Goal: Transaction & Acquisition: Obtain resource

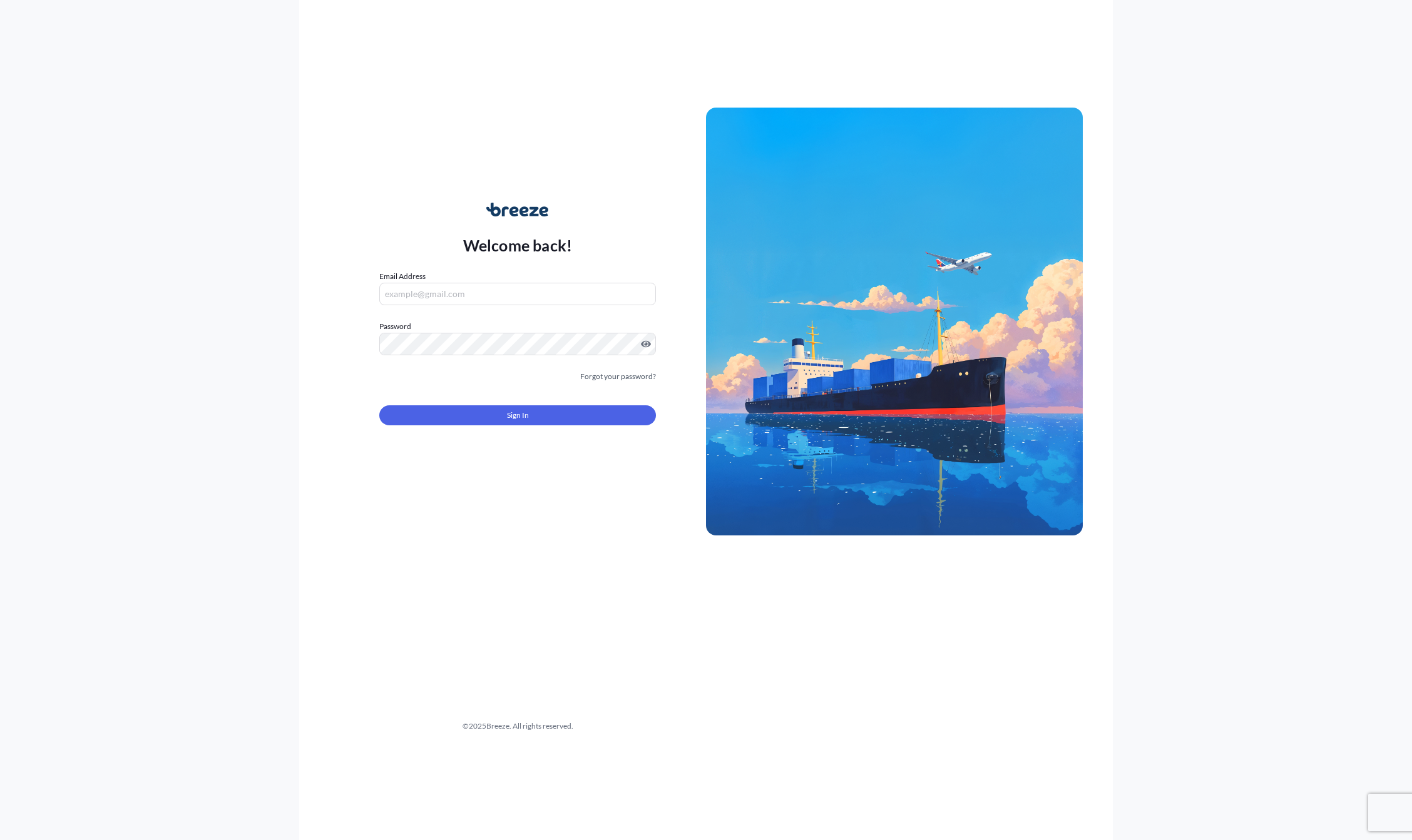
click at [446, 309] on form "Email Address Password Must include: Upper & lower case letters Symbols (!@#$) …" at bounding box center [517, 355] width 276 height 170
click at [464, 293] on input "Email Address" at bounding box center [517, 294] width 276 height 22
click at [0, 840] on com-1password-button at bounding box center [0, 840] width 0 height 0
type input "[EMAIL_ADDRESS][DOMAIN_NAME]"
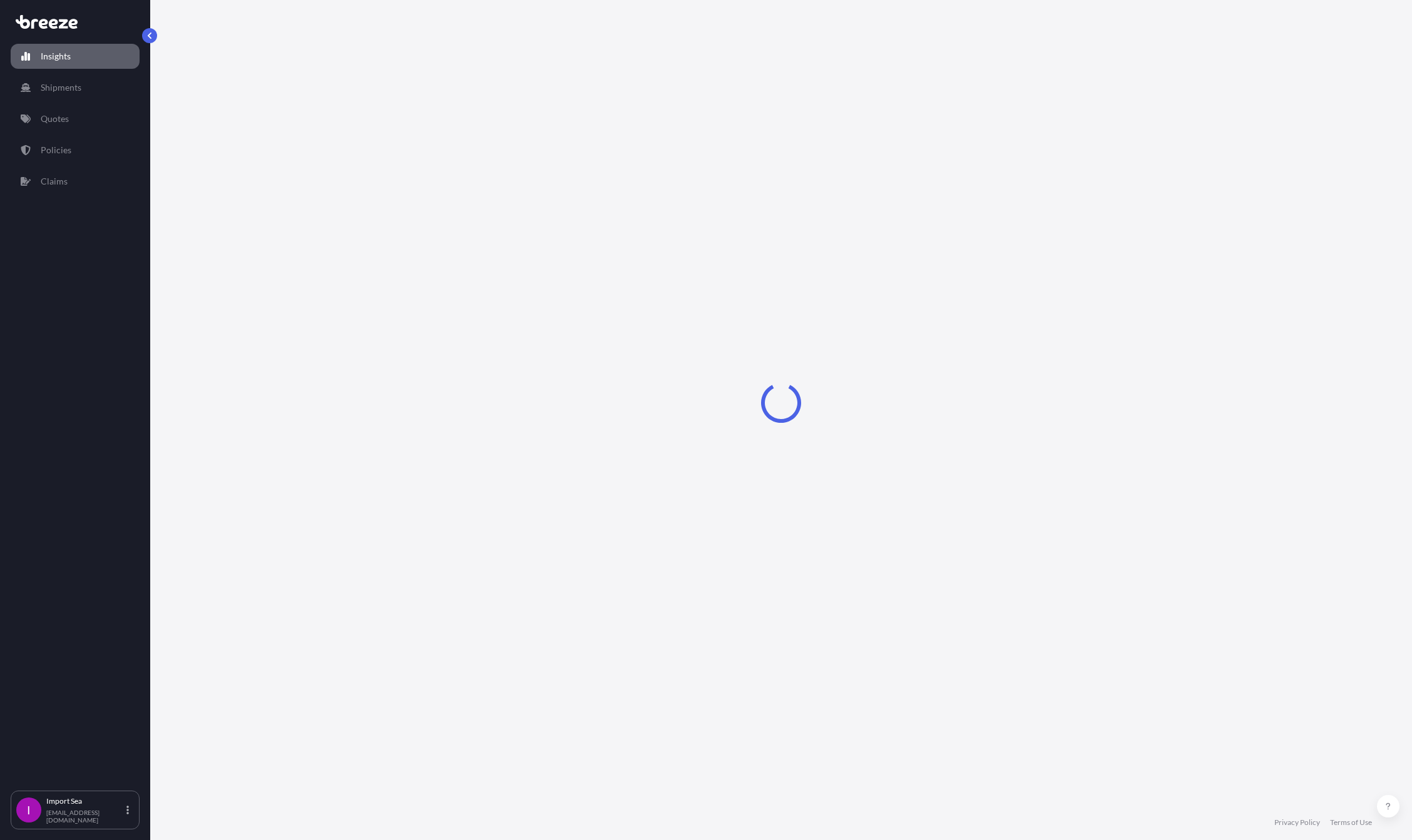
select select "2025"
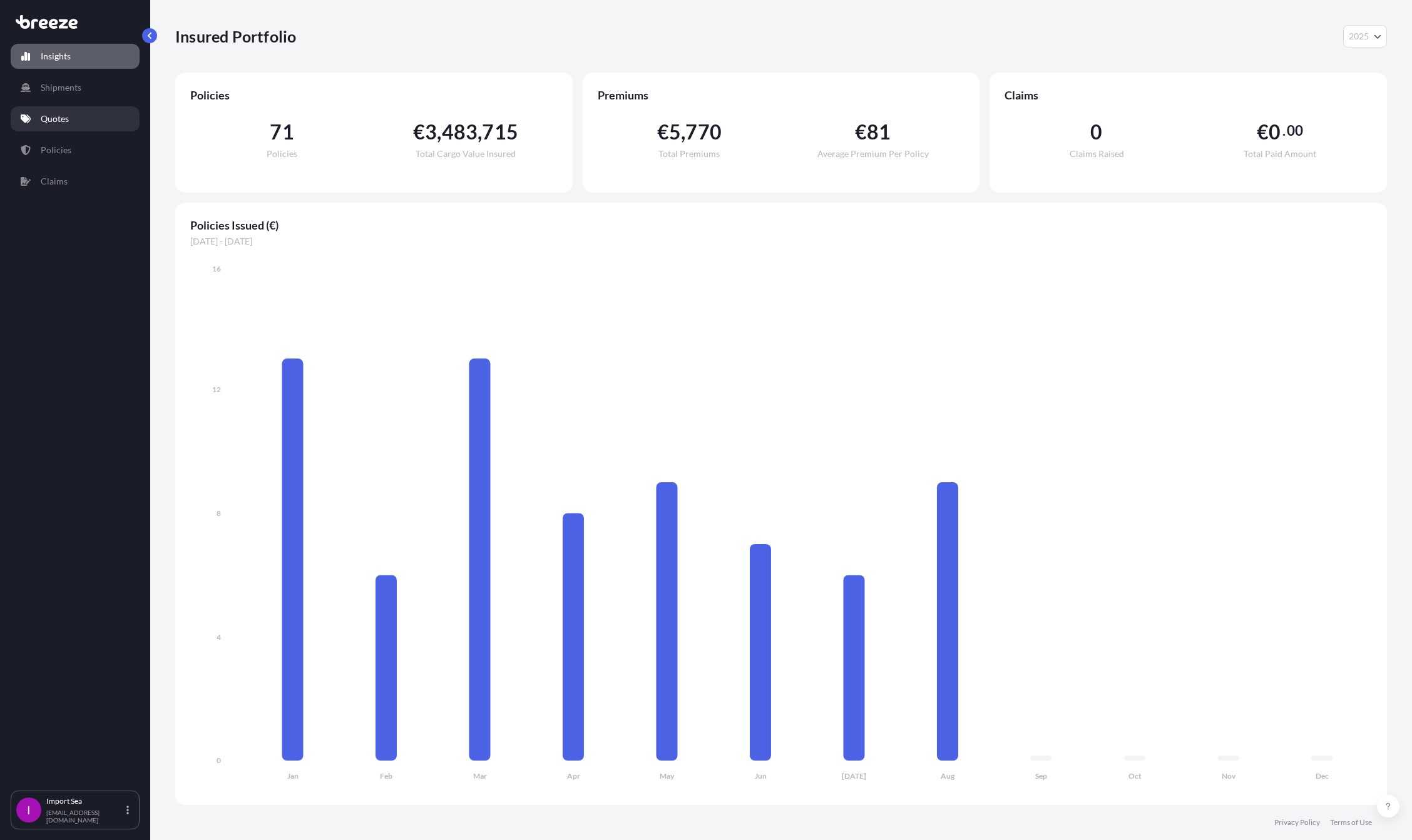
click at [39, 122] on link "Quotes" at bounding box center [76, 118] width 129 height 25
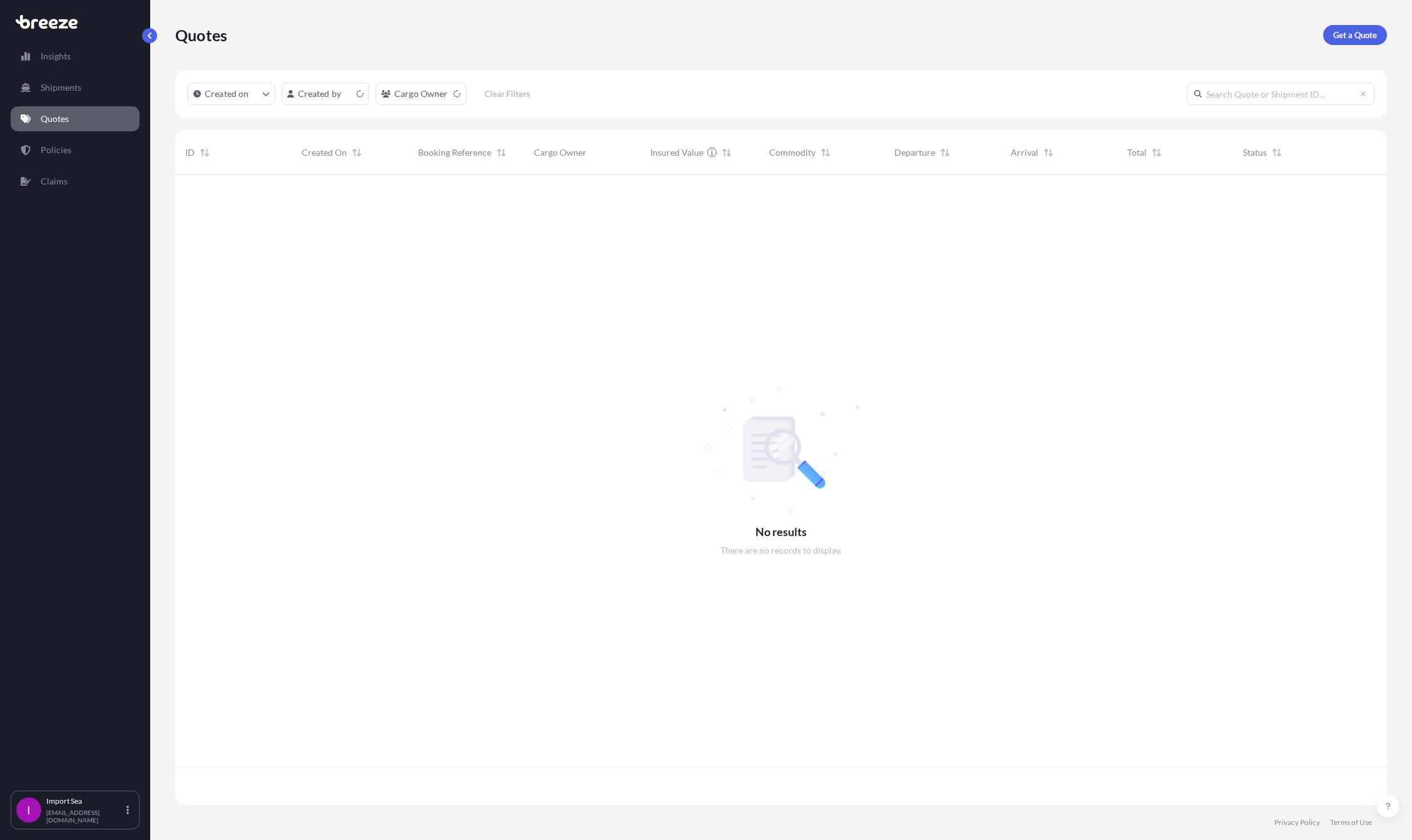
scroll to position [627, 1203]
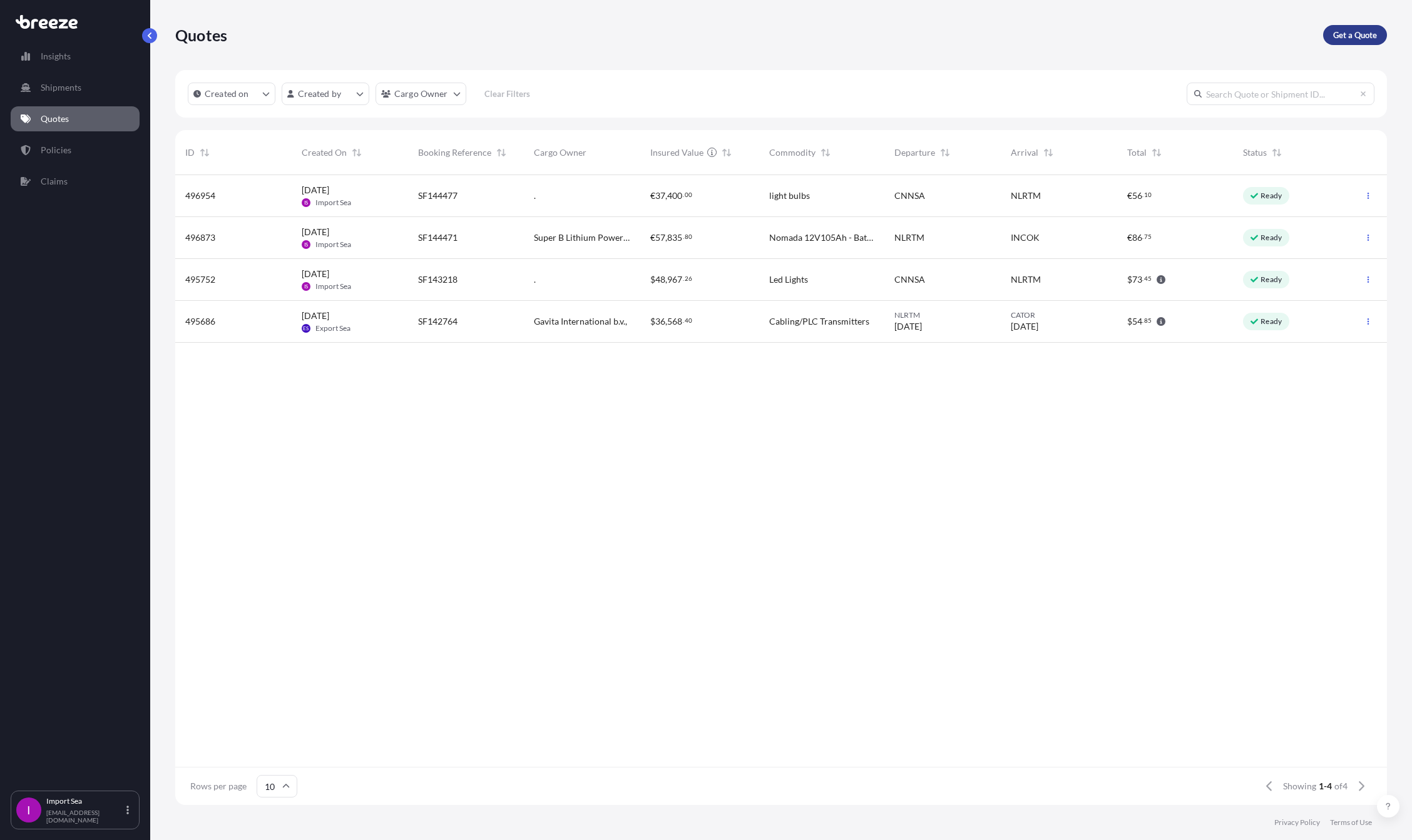
click at [1348, 32] on p "Get a Quote" at bounding box center [1356, 35] width 44 height 13
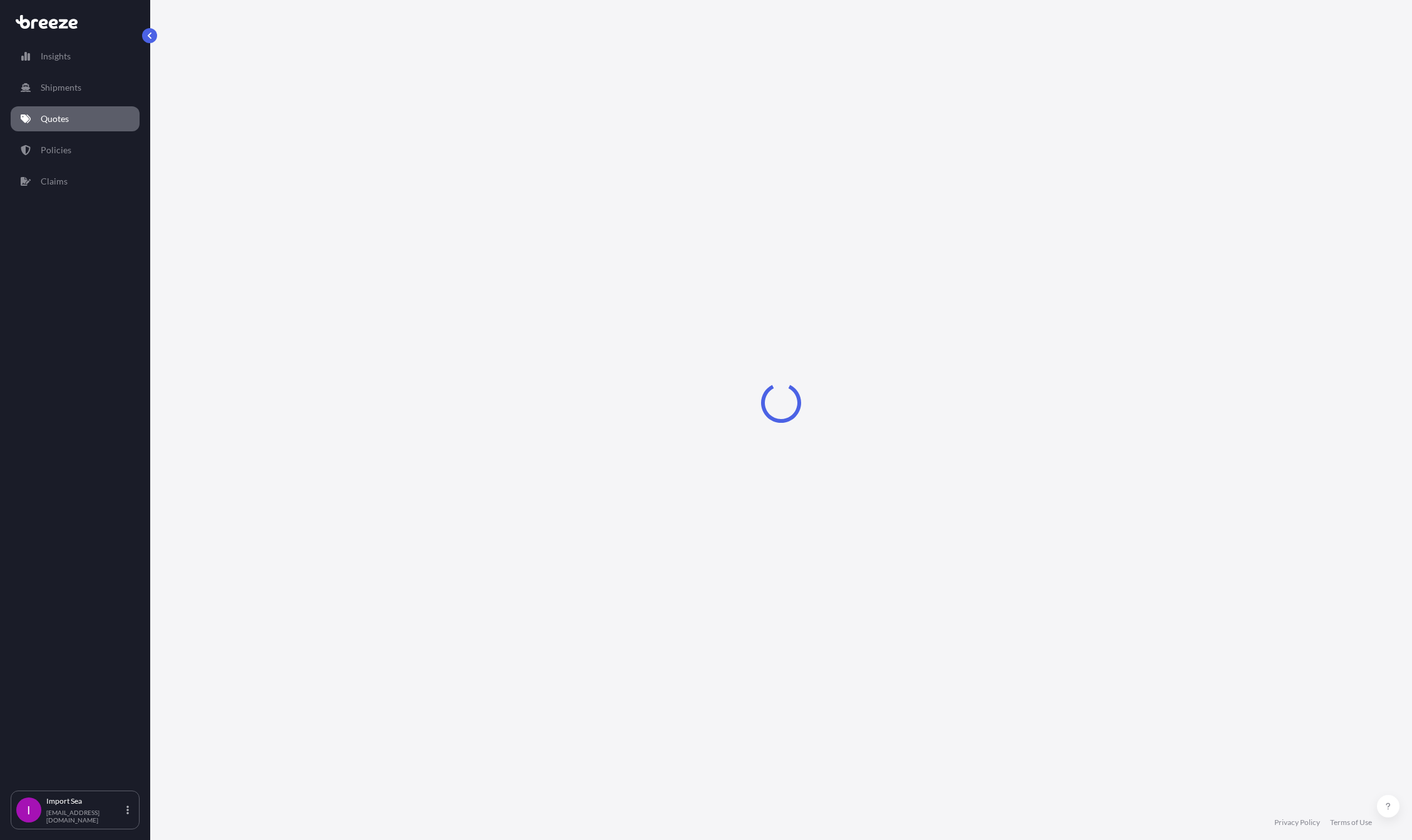
select select "Sea"
select select "1"
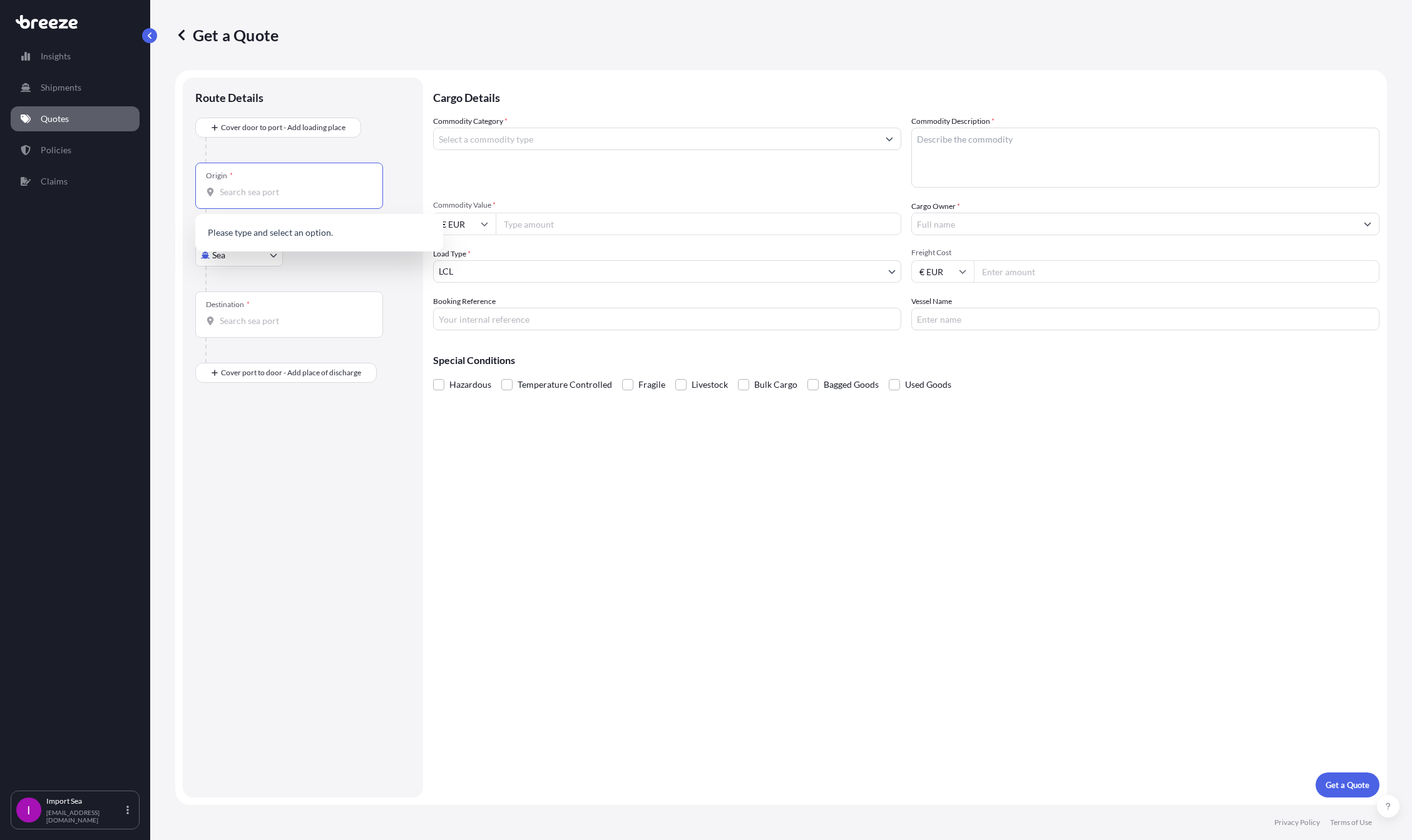
click at [258, 190] on input "Origin *" at bounding box center [293, 192] width 148 height 13
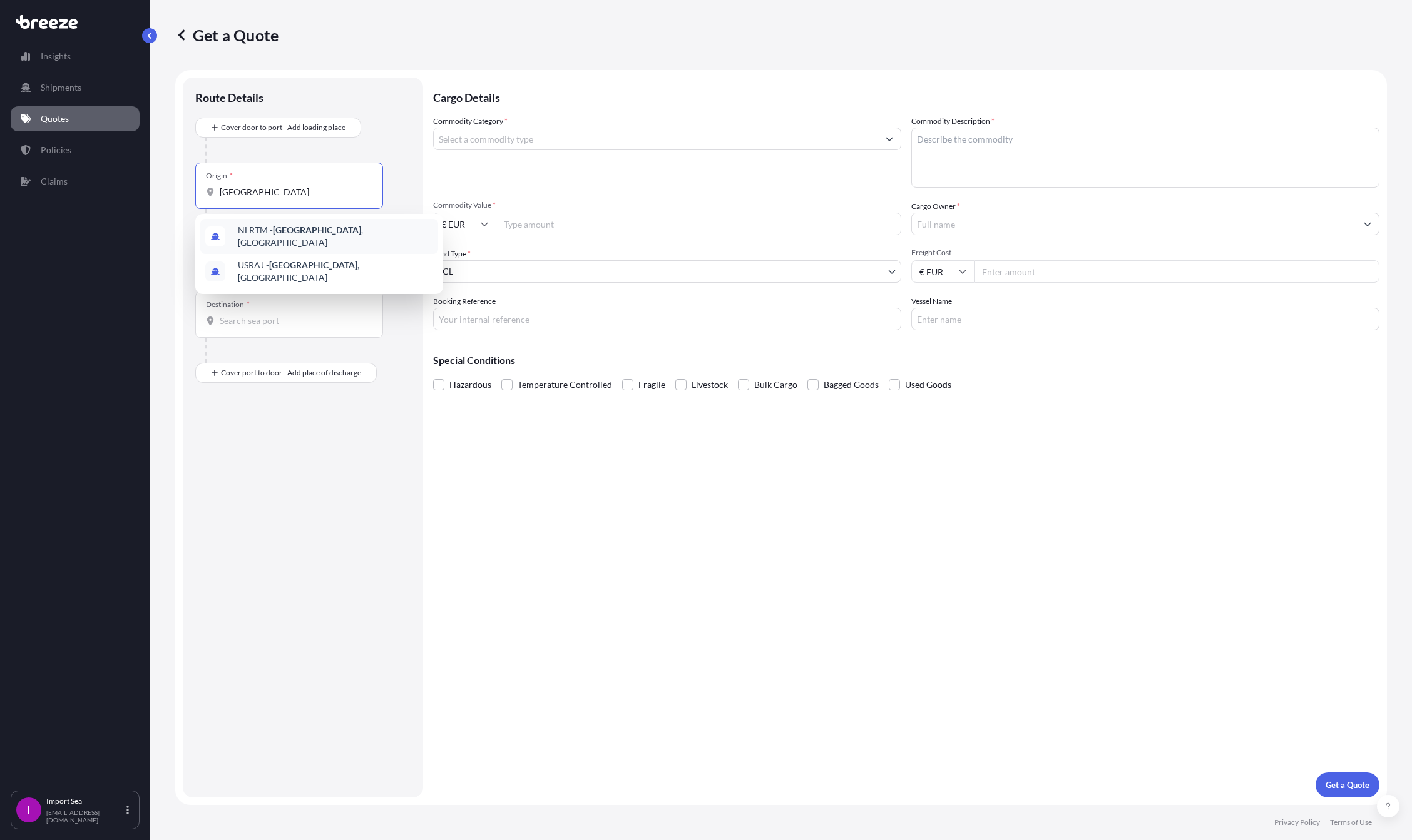
click at [265, 236] on span "NLRTM - [GEOGRAPHIC_DATA] , [GEOGRAPHIC_DATA]" at bounding box center [336, 236] width 196 height 25
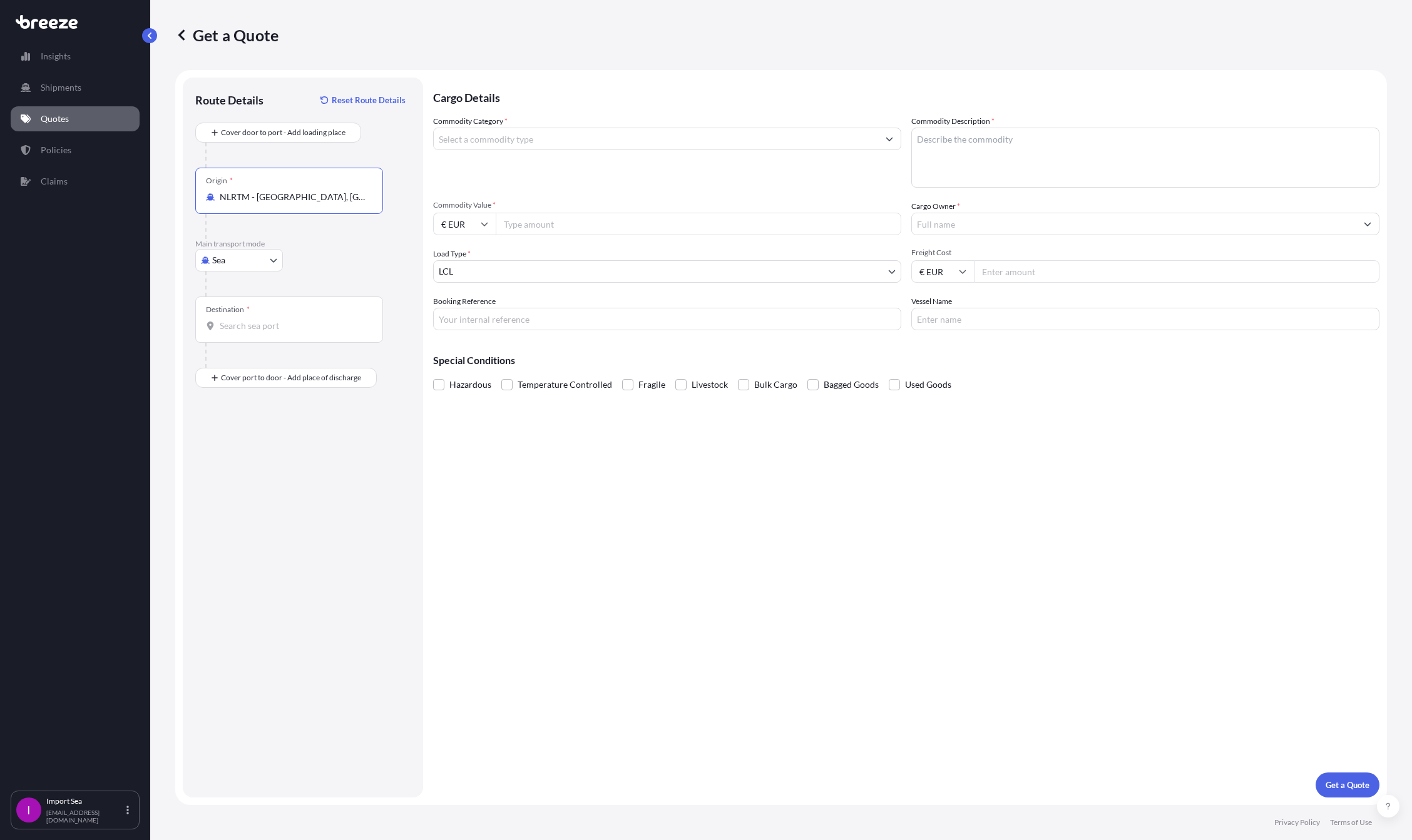
type input "NLRTM - [GEOGRAPHIC_DATA], [GEOGRAPHIC_DATA]"
click at [236, 327] on input "Destination *" at bounding box center [293, 326] width 148 height 13
type input "bang"
